Goal: Information Seeking & Learning: Learn about a topic

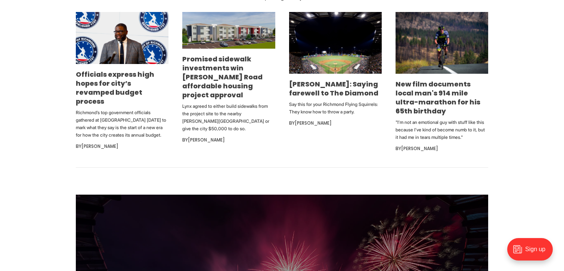
scroll to position [486, 0]
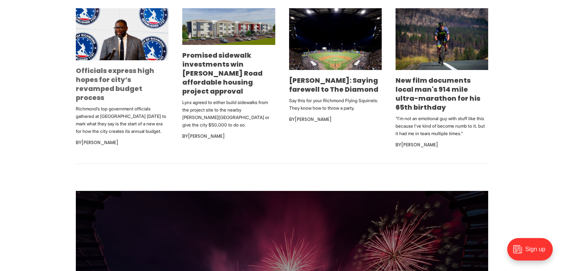
click at [110, 87] on link "Officials express high hopes for city’s revamped budget process" at bounding box center [115, 84] width 78 height 36
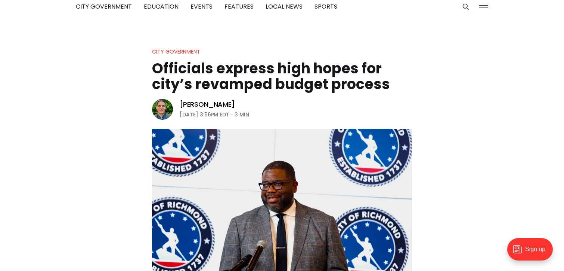
scroll to position [75, 0]
